Goal: Information Seeking & Learning: Learn about a topic

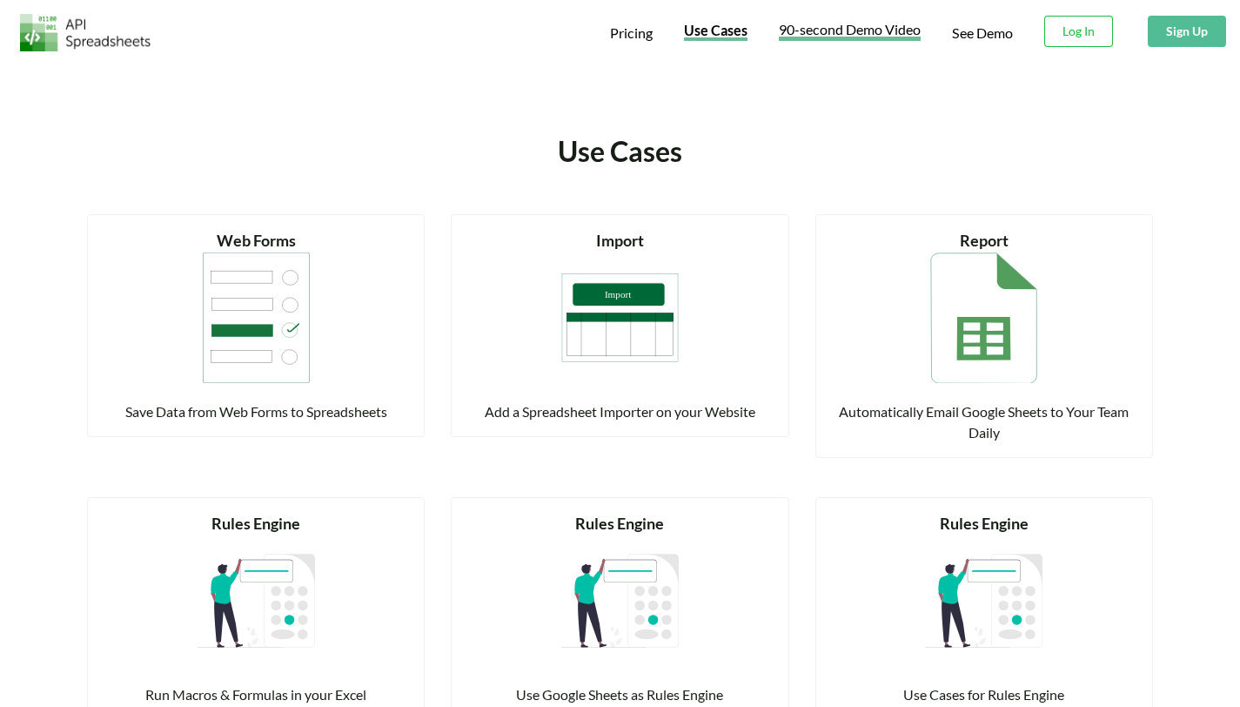
click at [827, 38] on span "90-second Demo Video" at bounding box center [850, 32] width 142 height 18
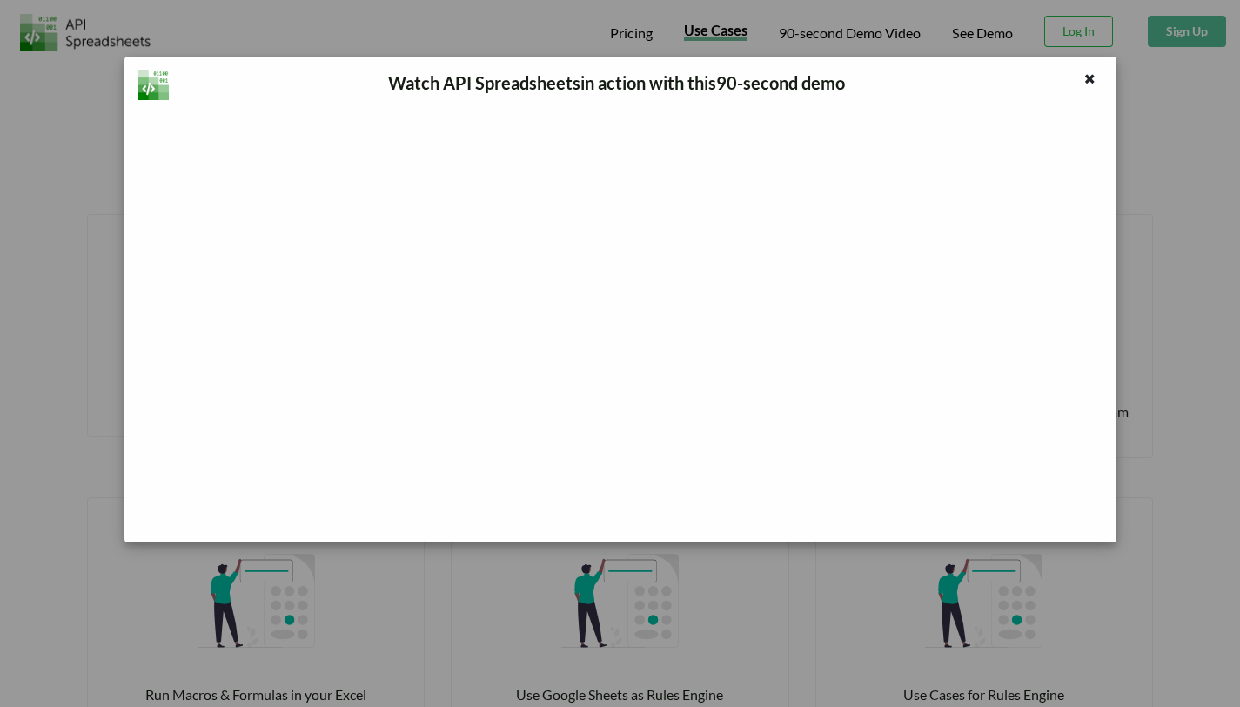
click at [1087, 77] on icon at bounding box center [1090, 76] width 15 height 12
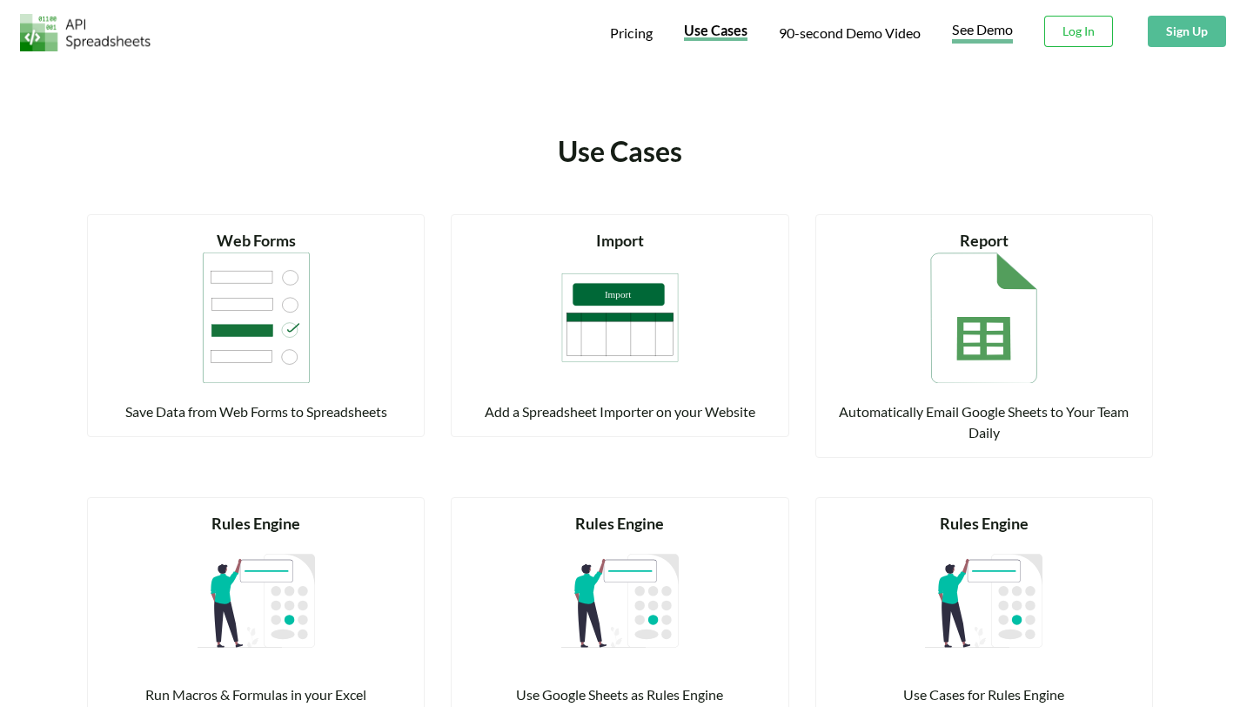
click at [997, 30] on link "See Demo" at bounding box center [982, 32] width 61 height 23
click at [633, 36] on span "Pricing" at bounding box center [631, 34] width 43 height 21
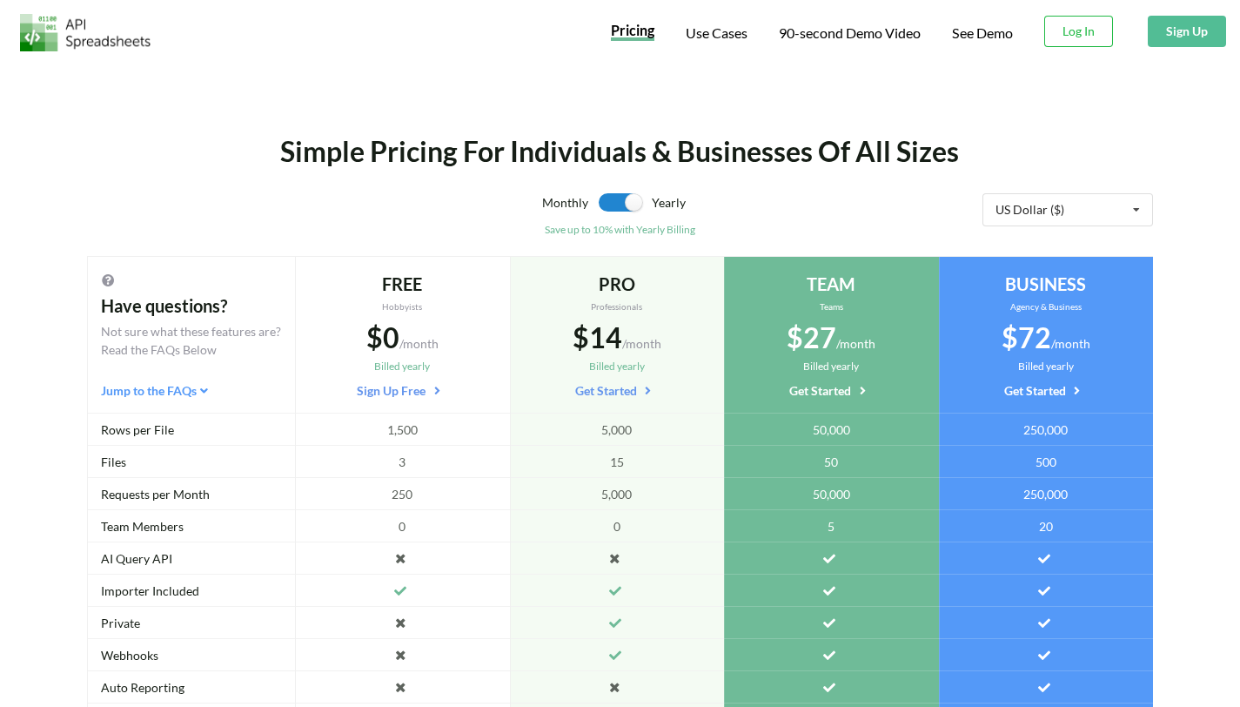
click at [85, 32] on img at bounding box center [85, 32] width 131 height 37
